Goal: Transaction & Acquisition: Purchase product/service

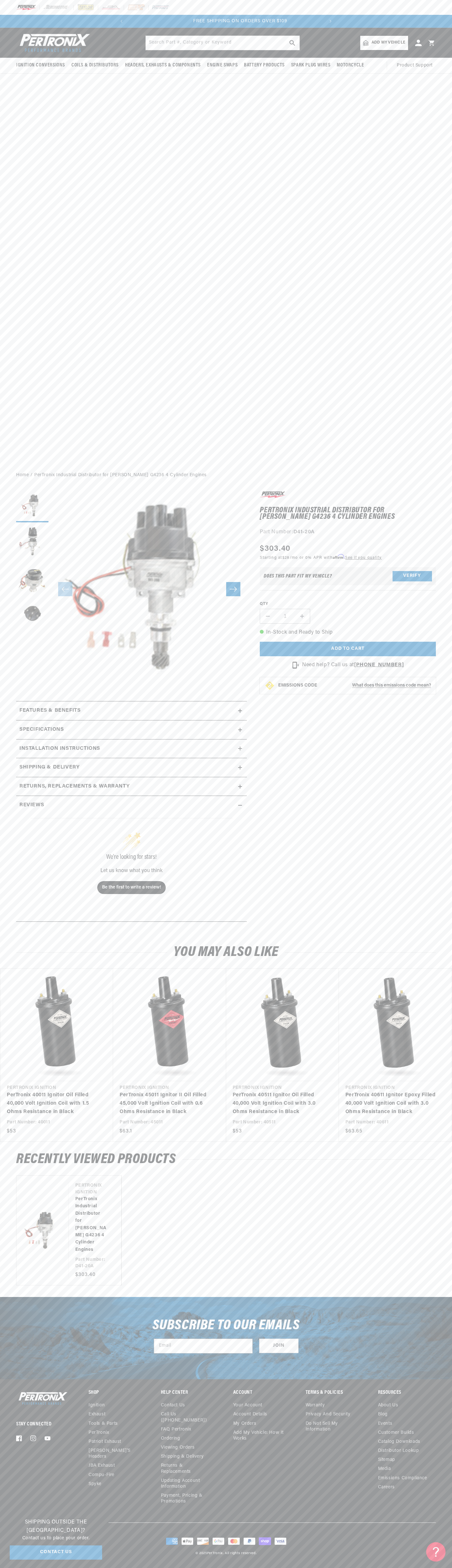
scroll to position [0, 196]
click at [330, 12] on div at bounding box center [226, 7] width 452 height 15
click at [448, 1418] on div "Stay Connected Facebook Instagram YouTube Shop Ignition Exhaust" at bounding box center [226, 1456] width 452 height 132
click at [417, 1567] on html "Skip to content Your cart Your cart is empty Get the right parts the first time…" at bounding box center [226, 784] width 452 height 1568
click at [1, 1377] on div "Subscribe to our emails Email Join" at bounding box center [226, 1338] width 452 height 82
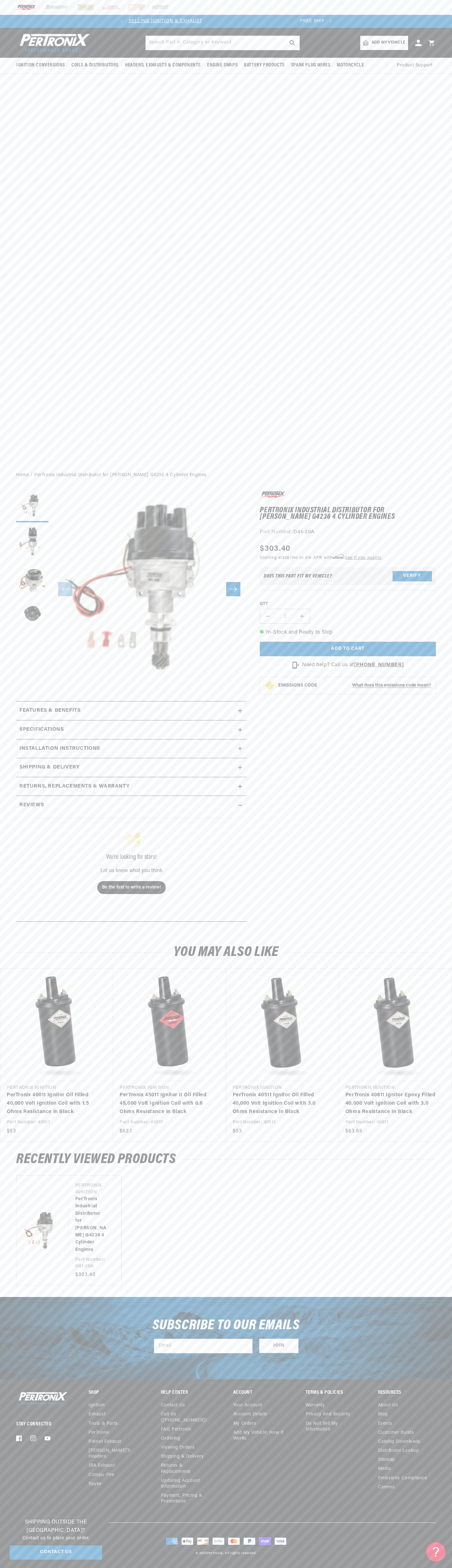
scroll to position [0, 0]
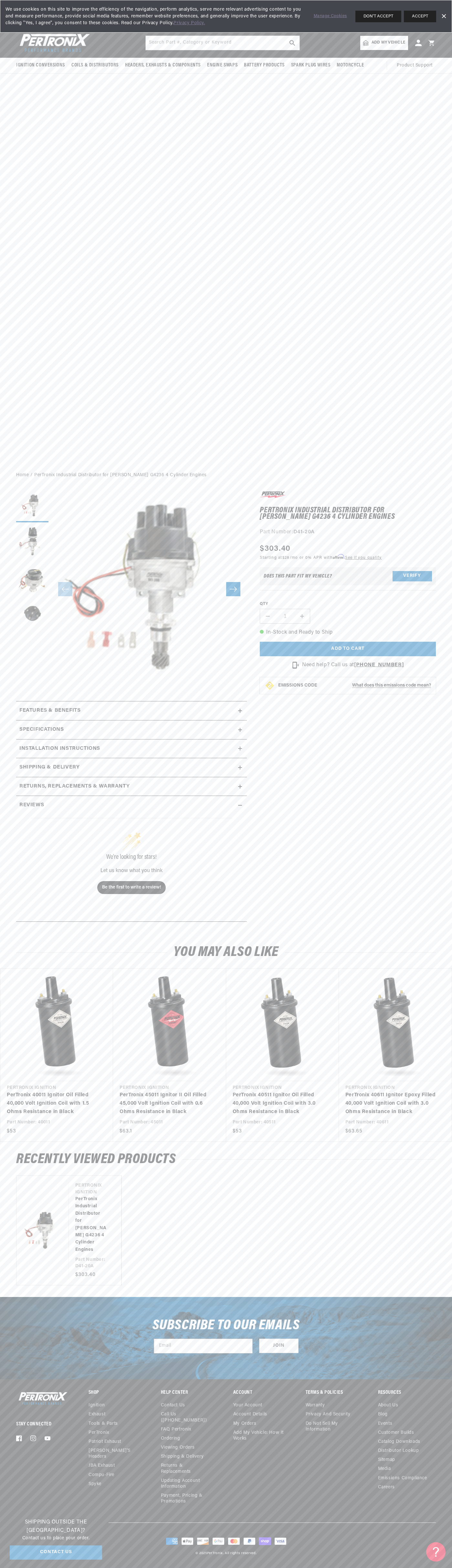
scroll to position [0, 196]
